Goal: Answer question/provide support

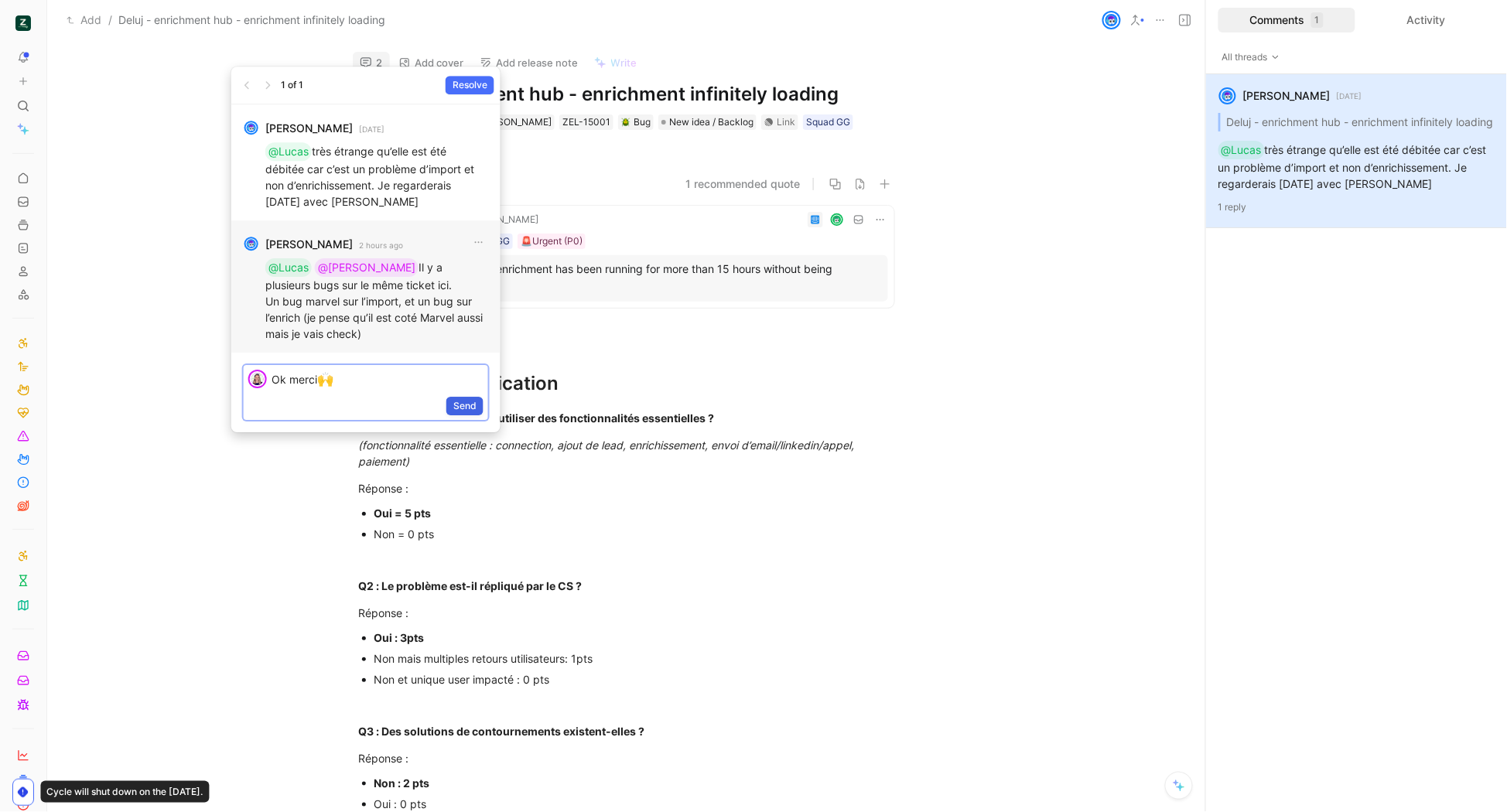
scroll to position [10, 0]
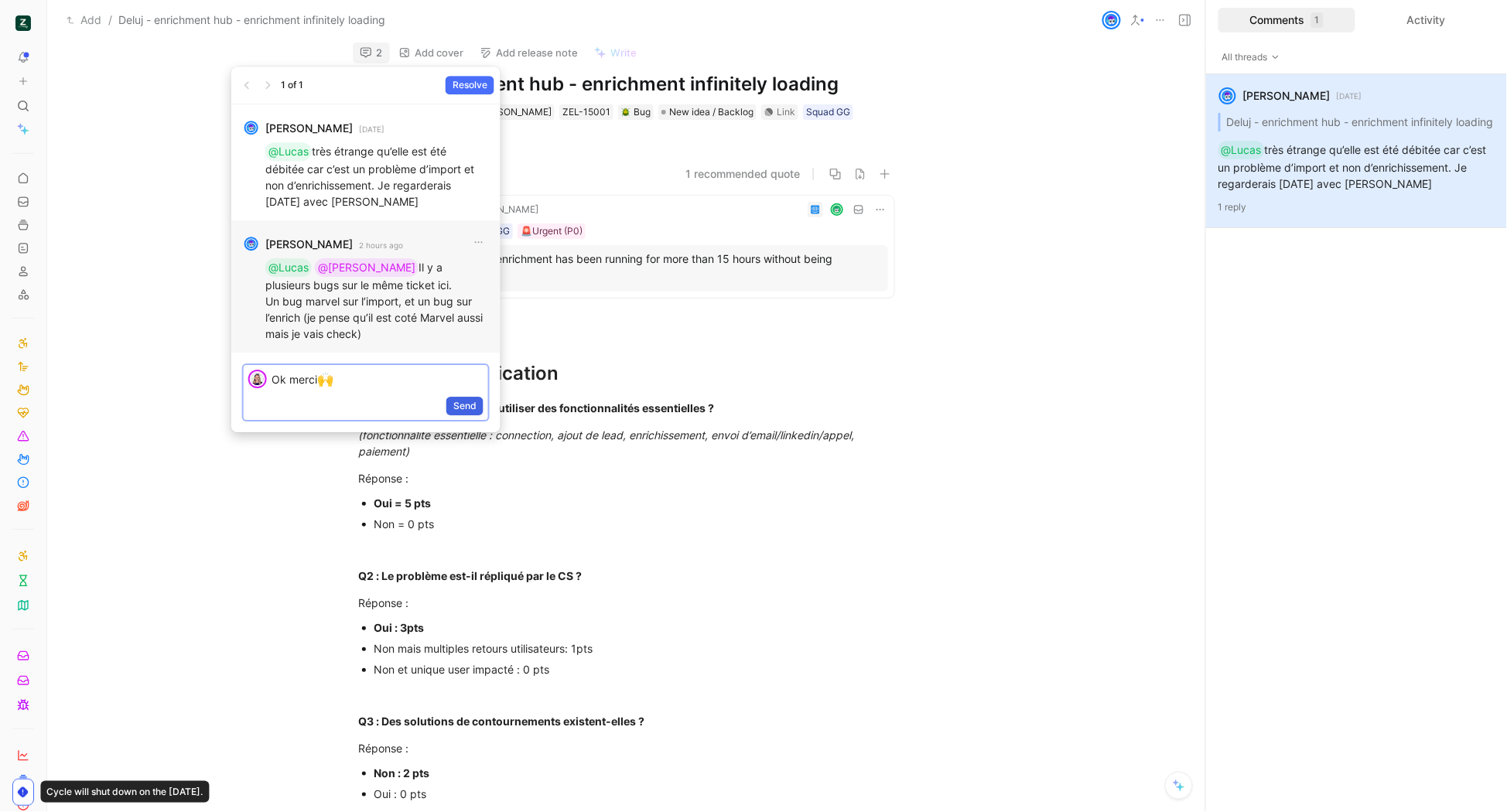
click at [468, 409] on span "Send" at bounding box center [465, 406] width 23 height 16
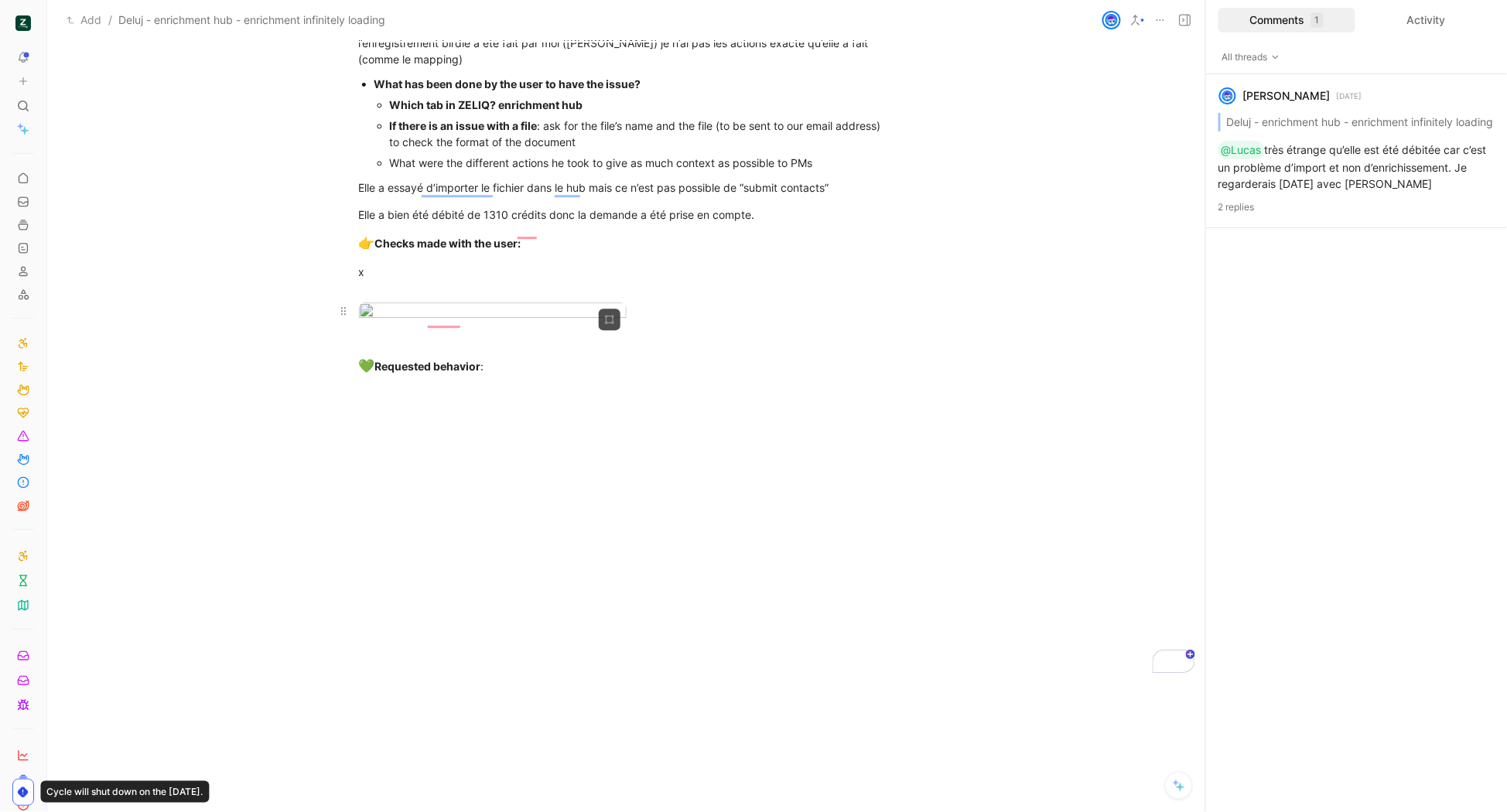
scroll to position [1548, 0]
click at [518, 350] on p "To enrich screen reader interactions, please activate Accessibility in Grammarl…" at bounding box center [626, 338] width 595 height 26
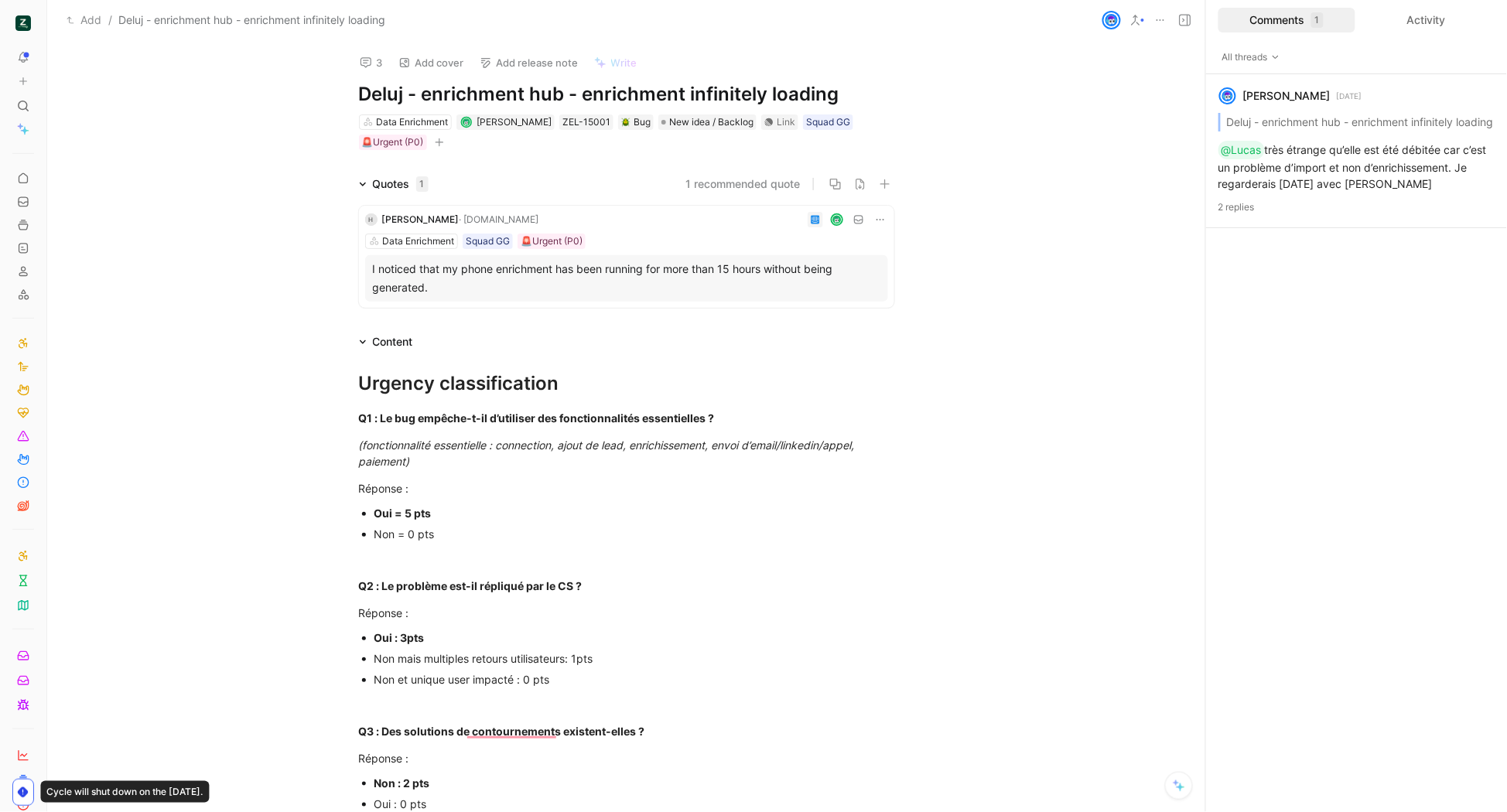
click at [680, 256] on div "I noticed that my phone enrichment has been running for more than 15 hours with…" at bounding box center [626, 278] width 523 height 47
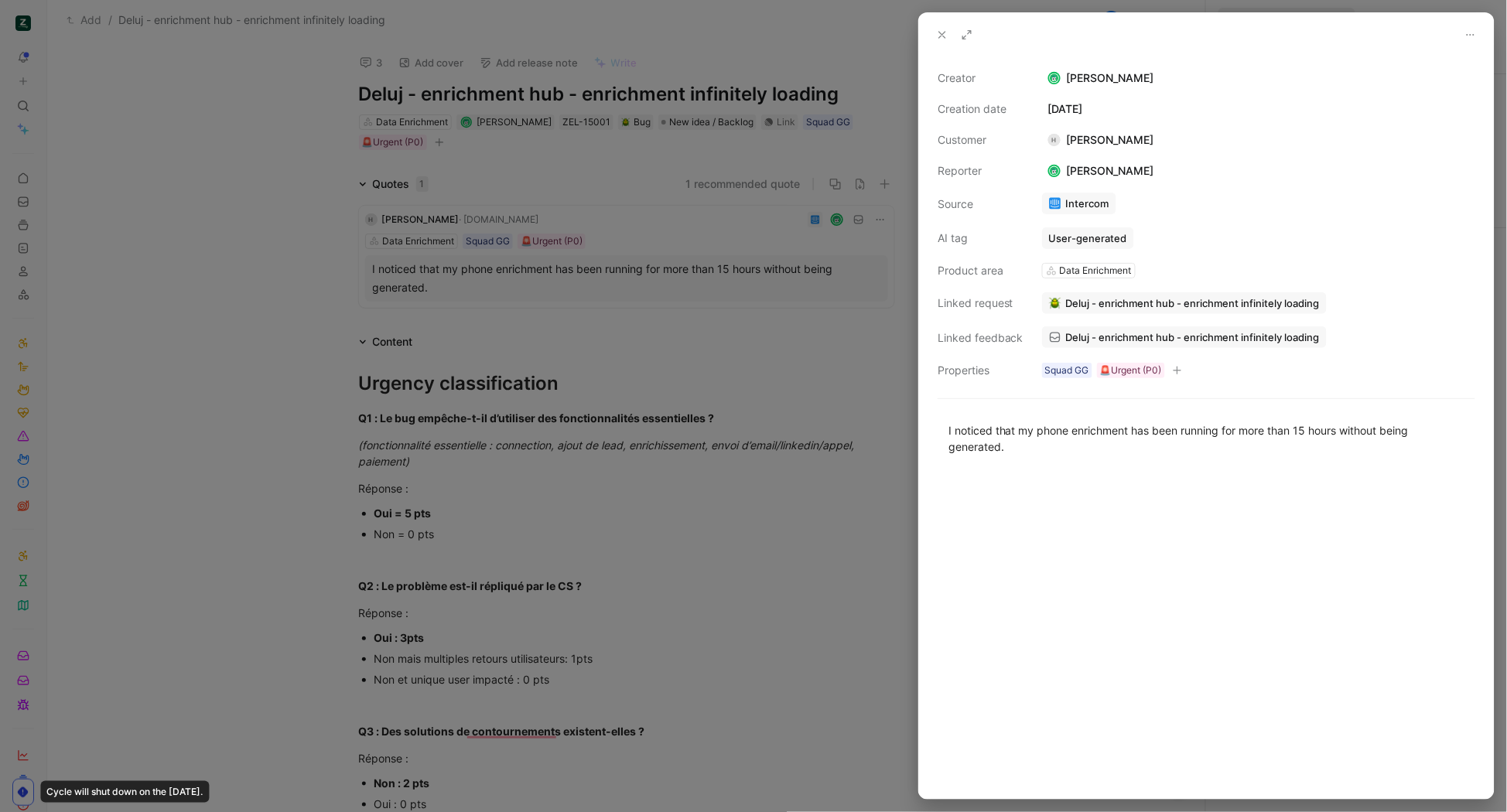
click at [1102, 339] on span "Deluj - enrichment hub - enrichment infinitely loading" at bounding box center [1193, 337] width 253 height 14
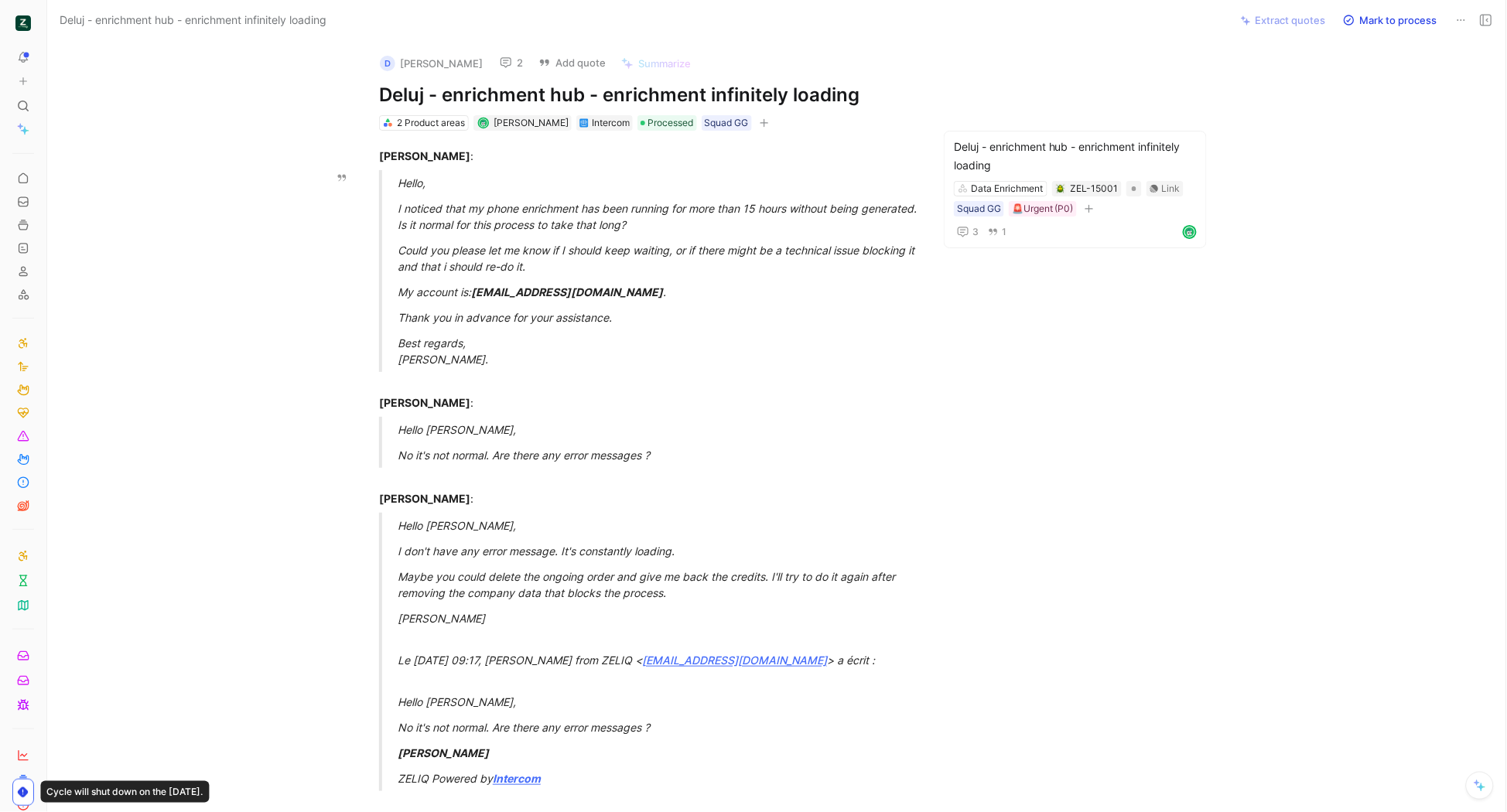
click at [1475, 15] on button at bounding box center [1486, 20] width 22 height 22
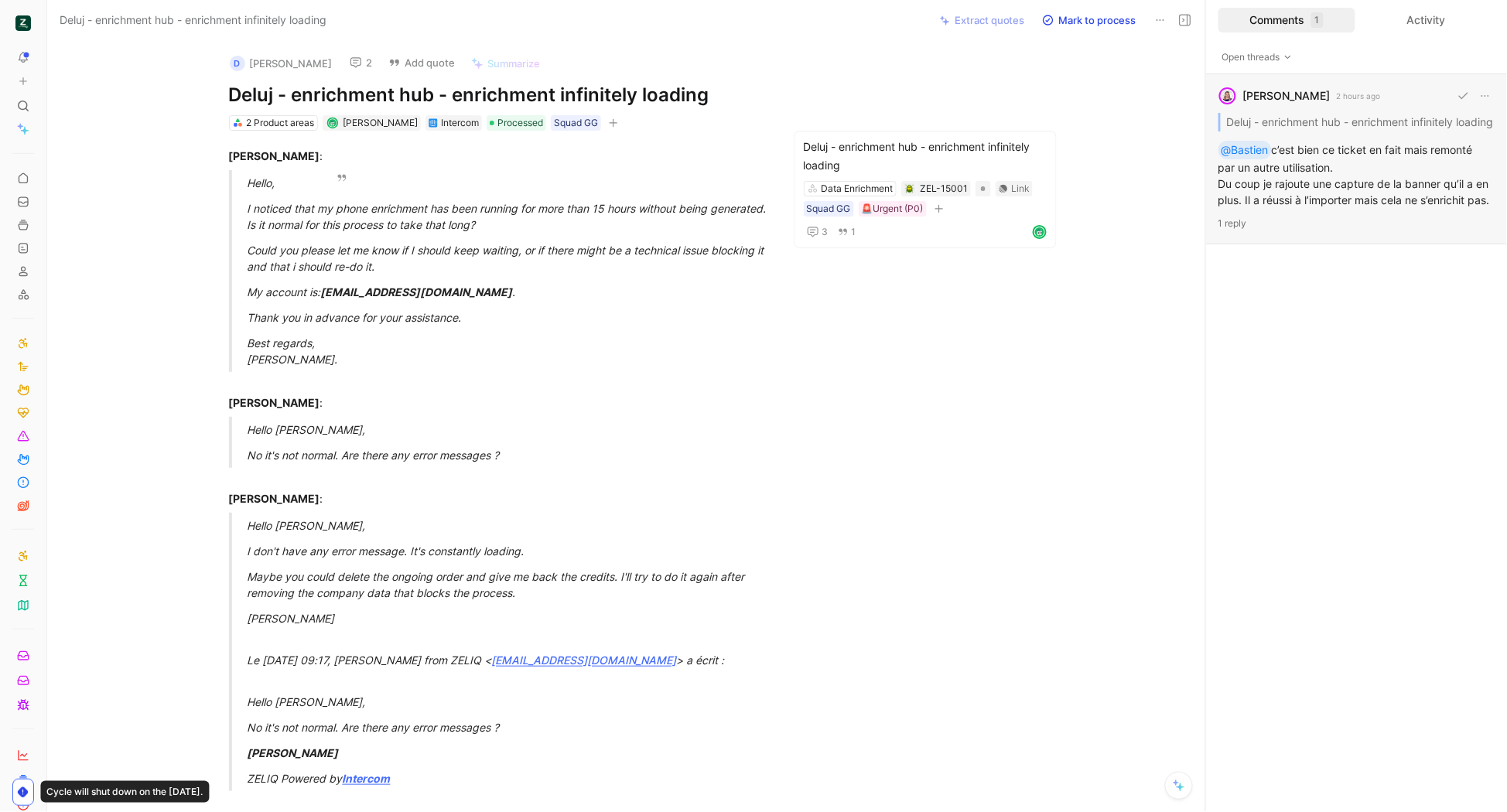
click at [1340, 181] on div "[PERSON_NAME] 2 hours ago Deluj - enrichment hub - enrichment infinitely loadin…" at bounding box center [1356, 160] width 301 height 171
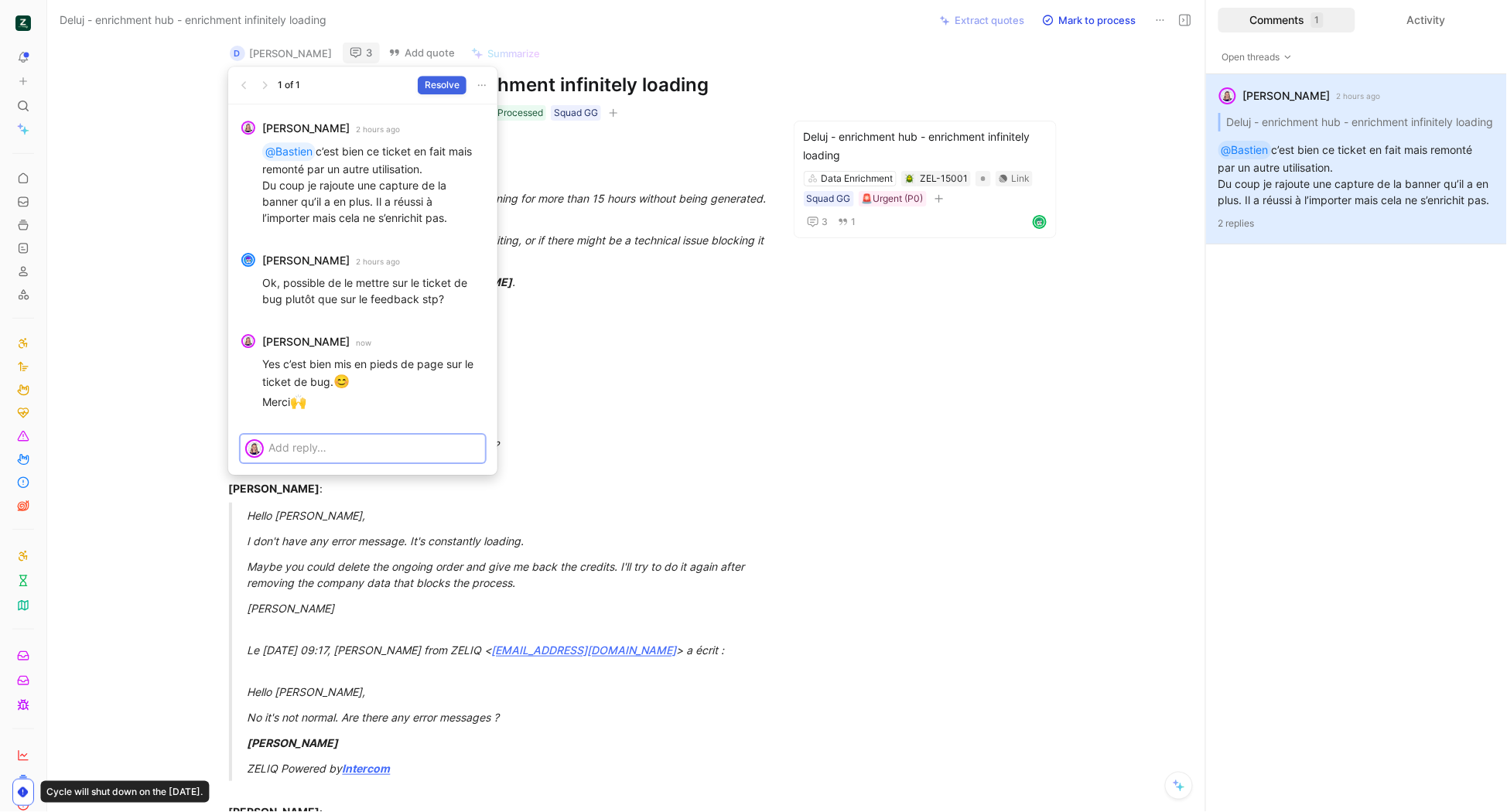
click at [434, 79] on span "Resolve" at bounding box center [442, 85] width 35 height 16
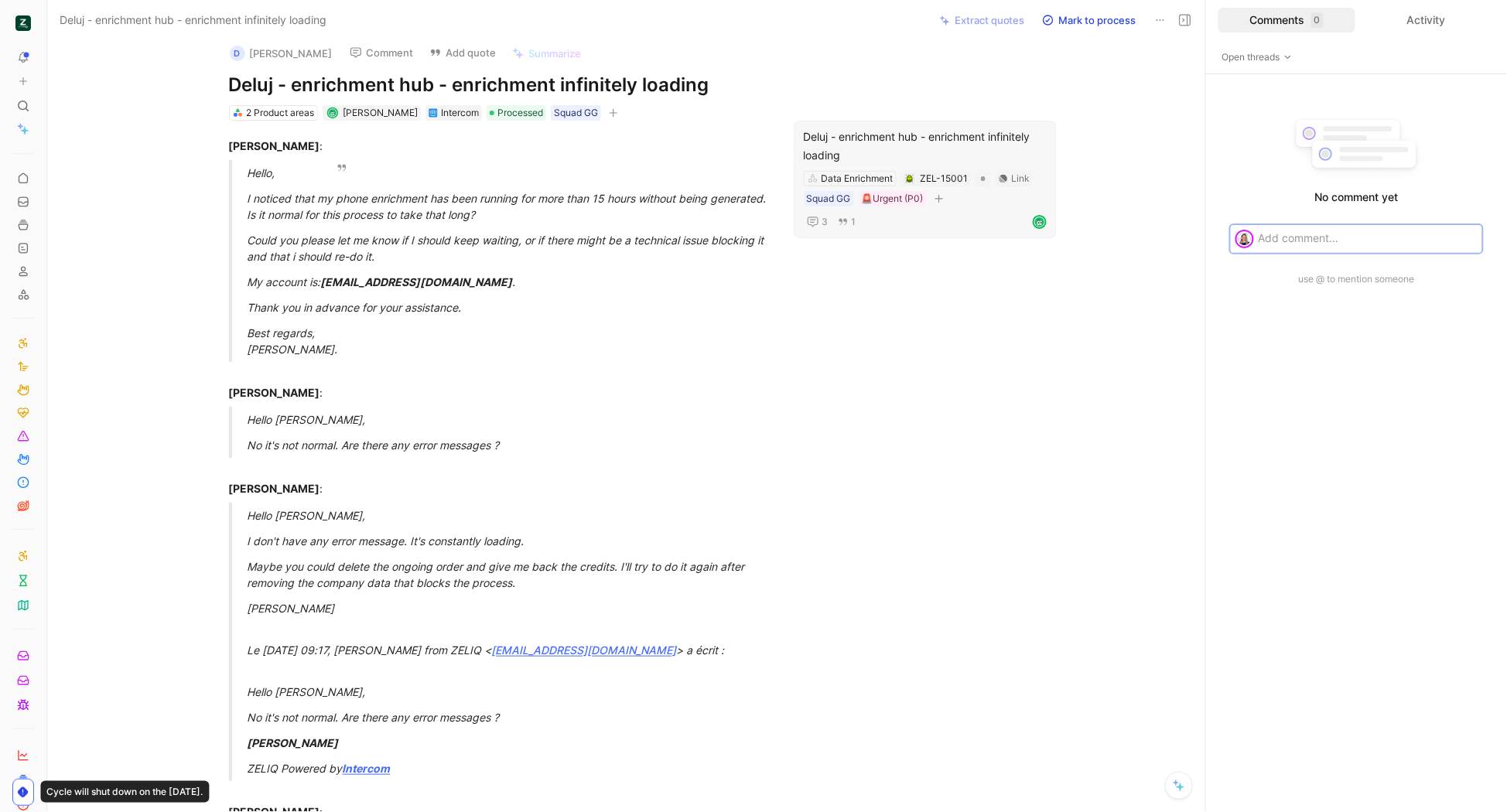
click at [848, 135] on div "Deluj - enrichment hub - enrichment infinitely loading" at bounding box center [925, 146] width 243 height 37
